Goal: Transaction & Acquisition: Subscribe to service/newsletter

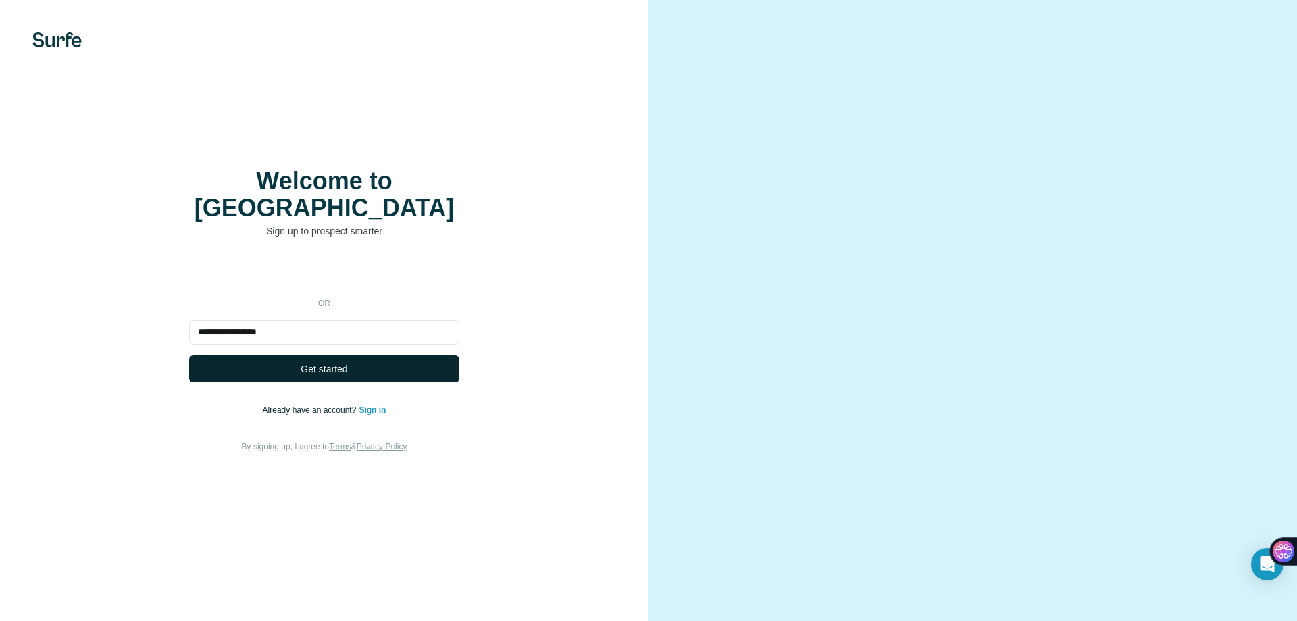
type input "**********"
click at [321, 362] on span "Get started" at bounding box center [324, 369] width 47 height 14
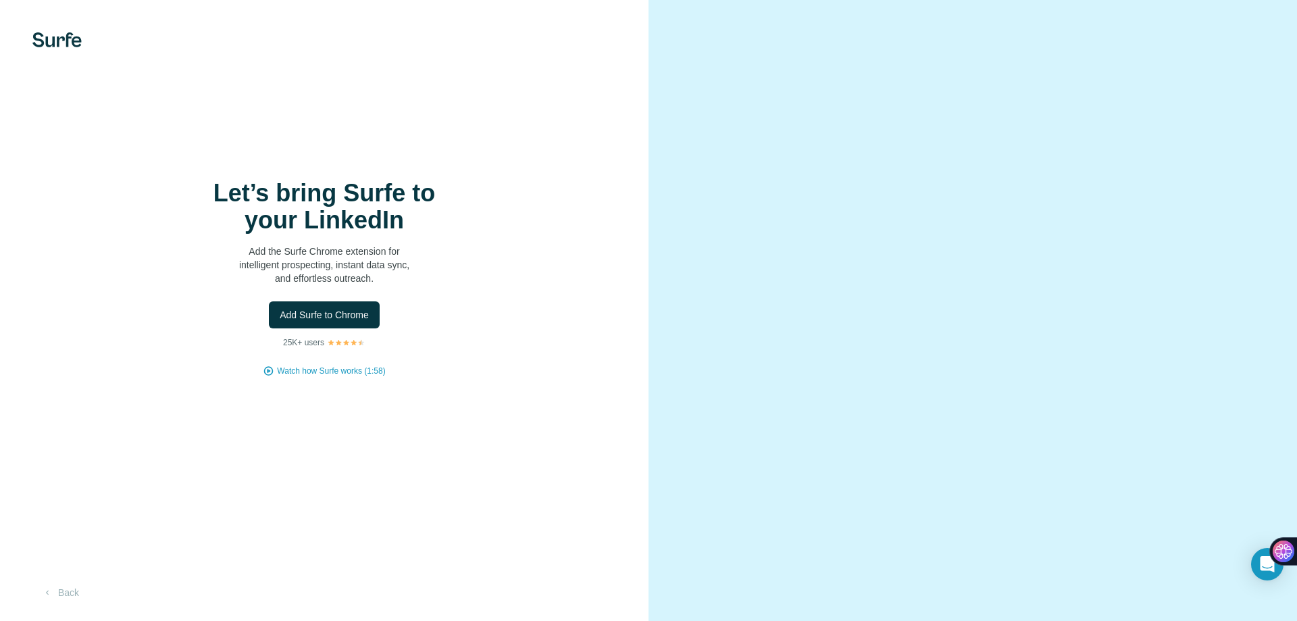
drag, startPoint x: 1269, startPoint y: 57, endPoint x: 1243, endPoint y: 32, distance: 35.8
click at [1247, 33] on div at bounding box center [972, 310] width 648 height 621
click at [339, 316] on span "Add Surfe to Chrome" at bounding box center [324, 315] width 89 height 14
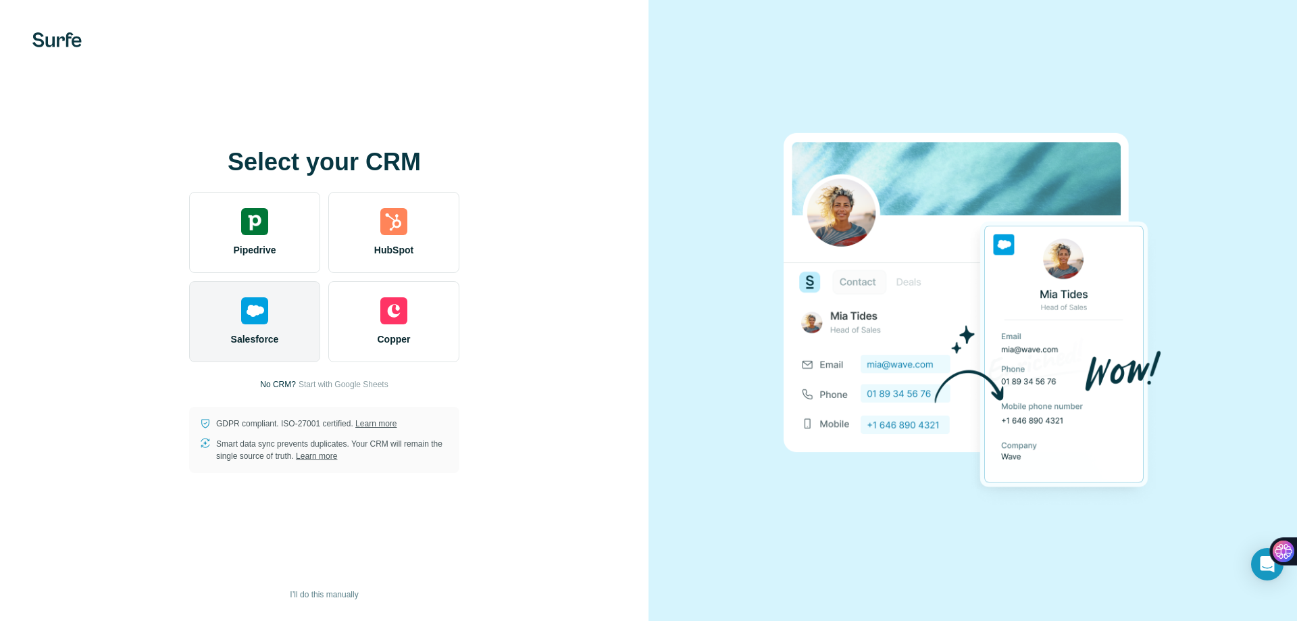
click at [265, 303] on img at bounding box center [254, 310] width 27 height 27
click at [247, 313] on img at bounding box center [254, 310] width 27 height 27
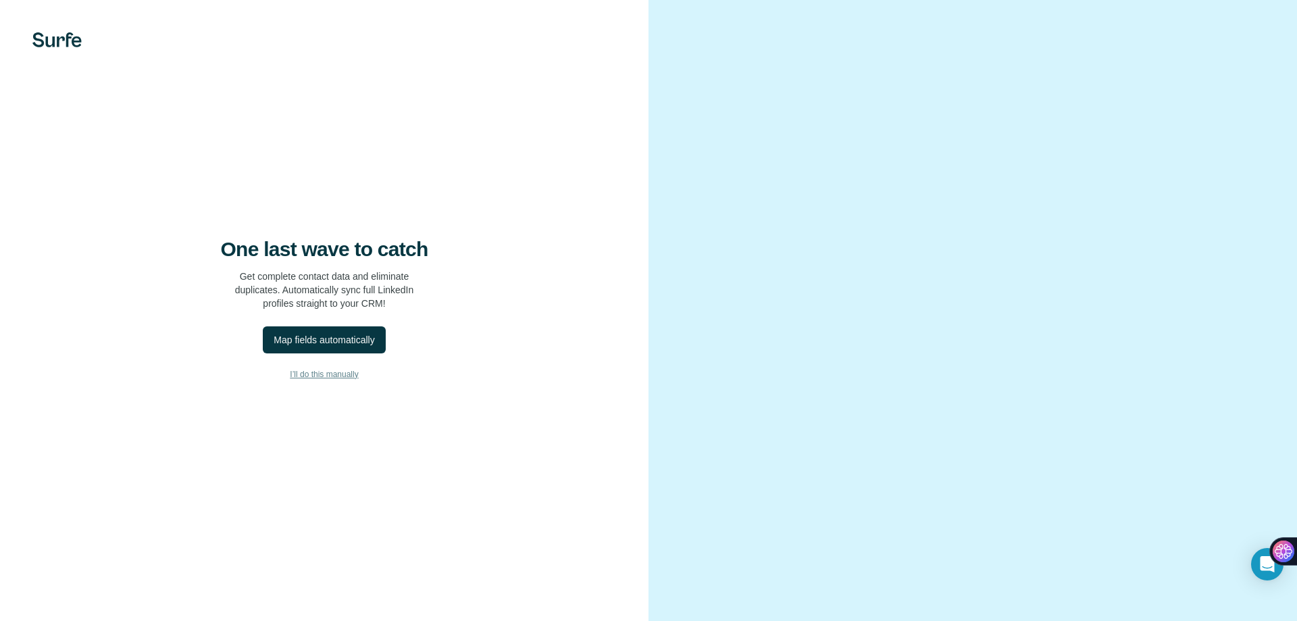
click at [314, 377] on span "I’ll do this manually" at bounding box center [324, 374] width 68 height 12
click at [329, 376] on span "I’ll do this manually" at bounding box center [324, 374] width 68 height 12
